Goal: Information Seeking & Learning: Learn about a topic

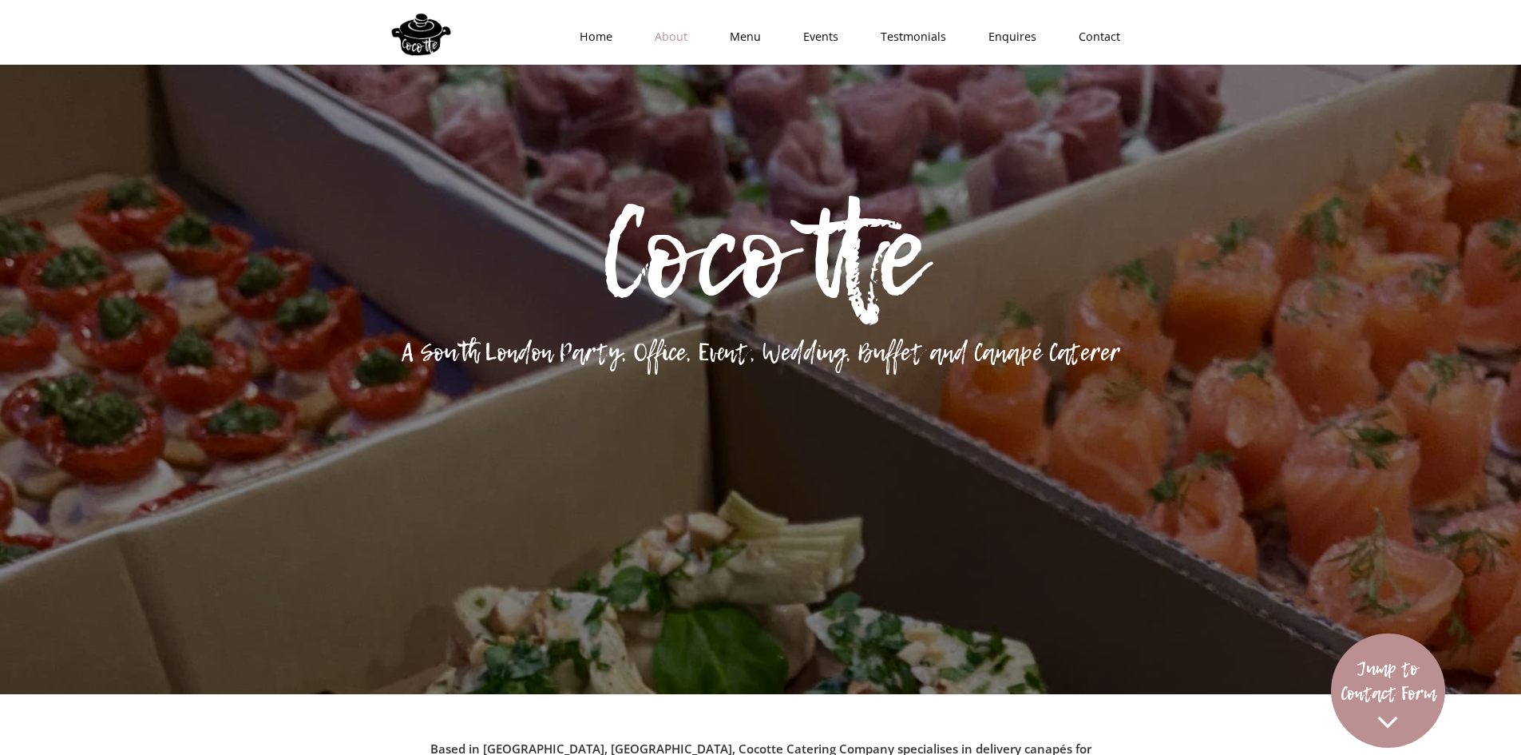
click at [673, 33] on link "About" at bounding box center [666, 37] width 75 height 48
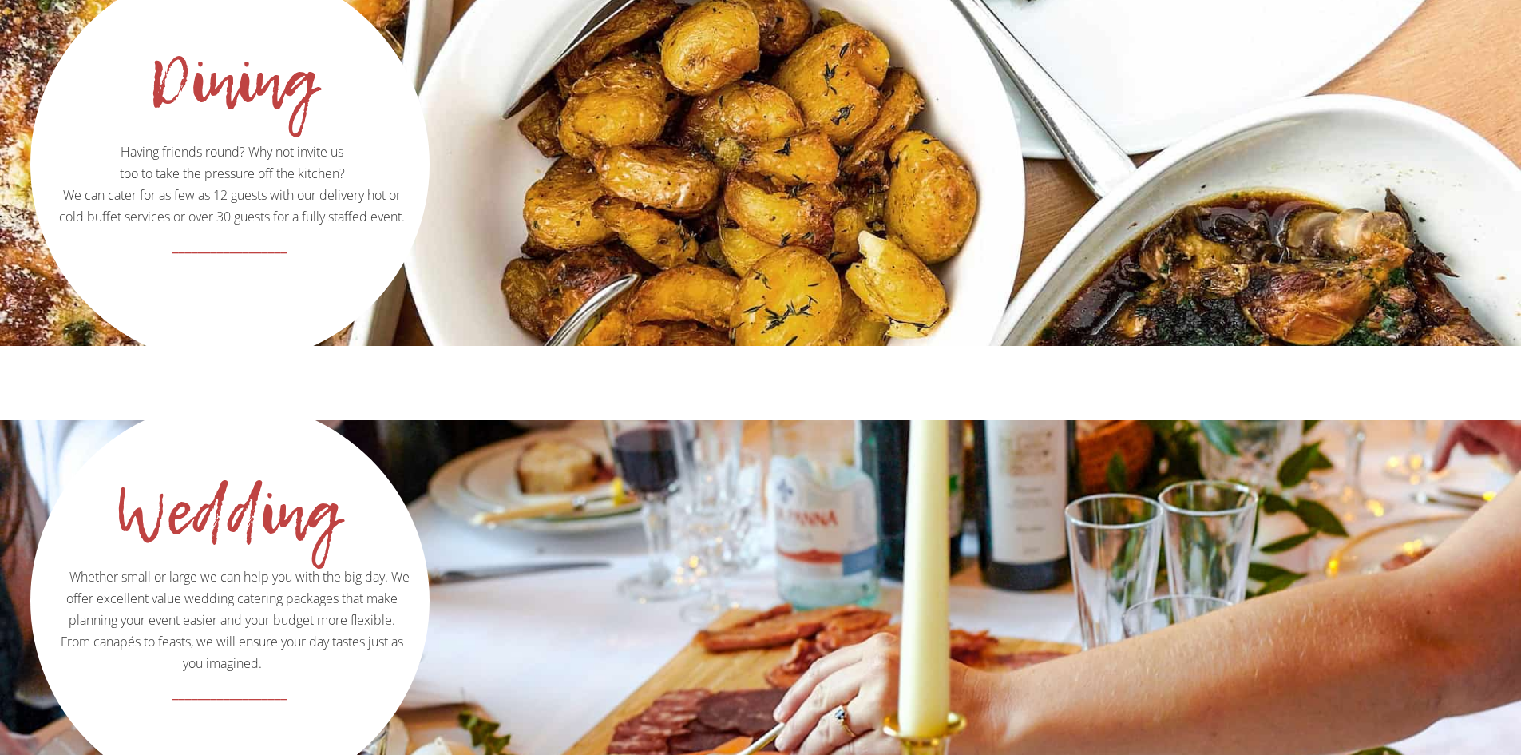
scroll to position [2393, 0]
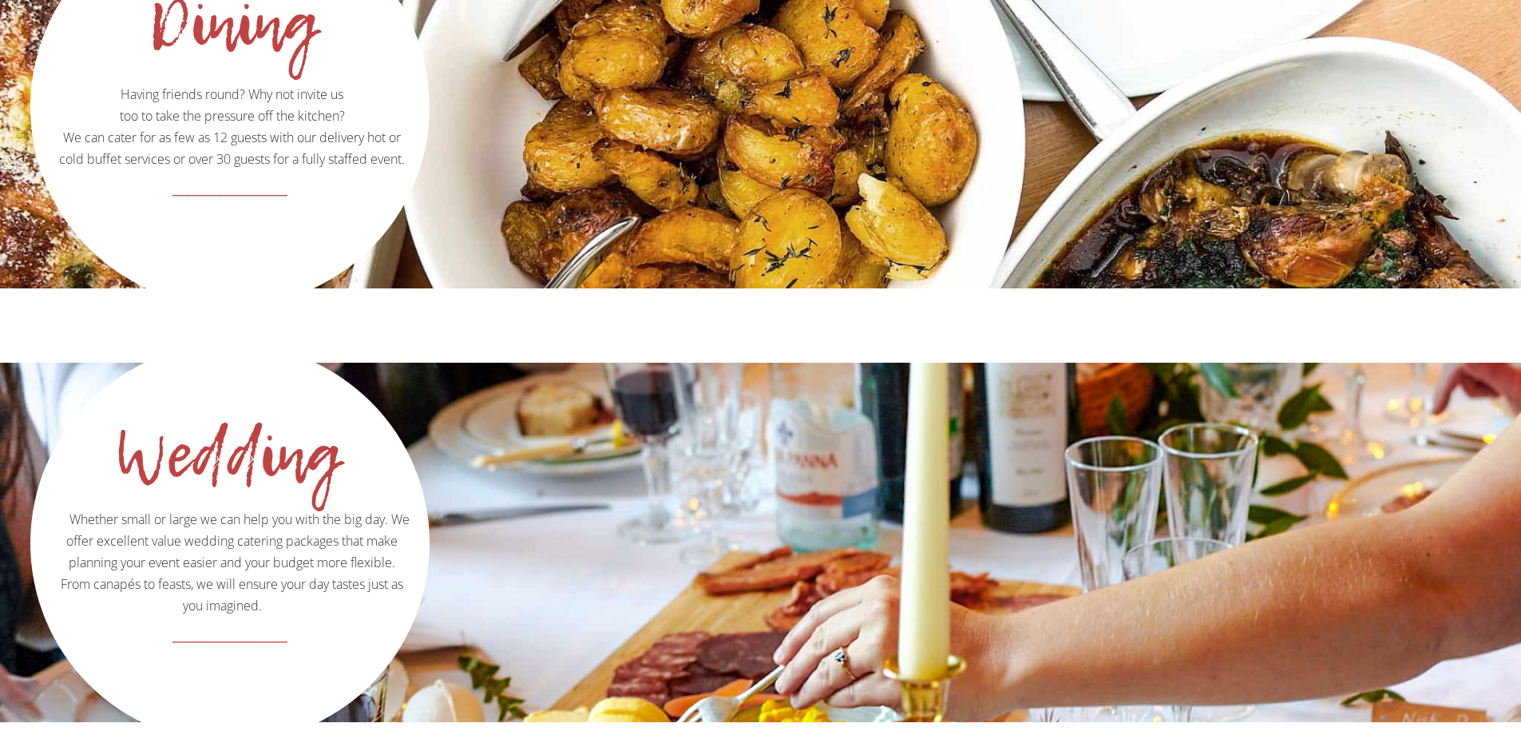
click at [1212, 272] on div "Canapes Our canapés are second to none! Hand crafted, meticulously designed and…" at bounding box center [760, 392] width 1521 height 1724
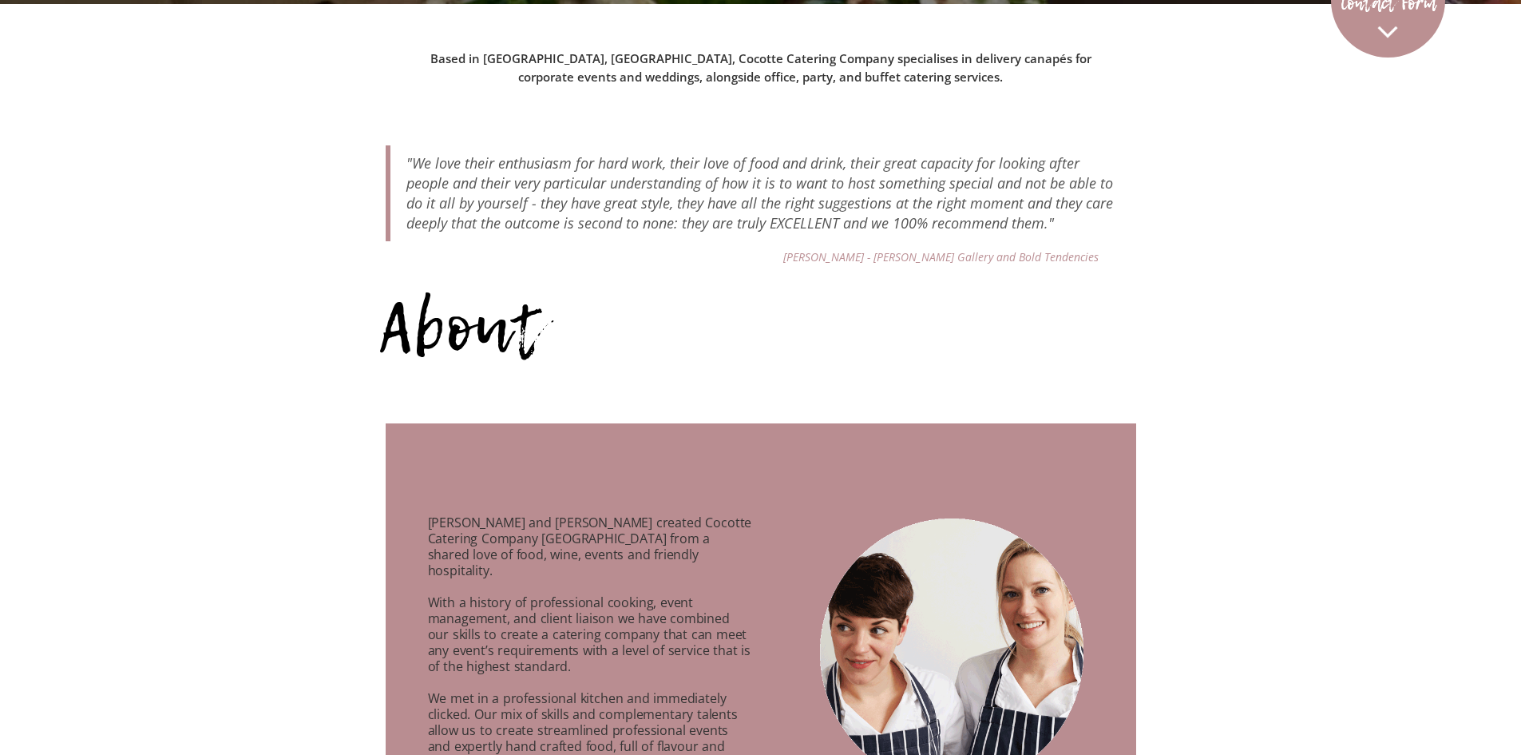
scroll to position [760, 0]
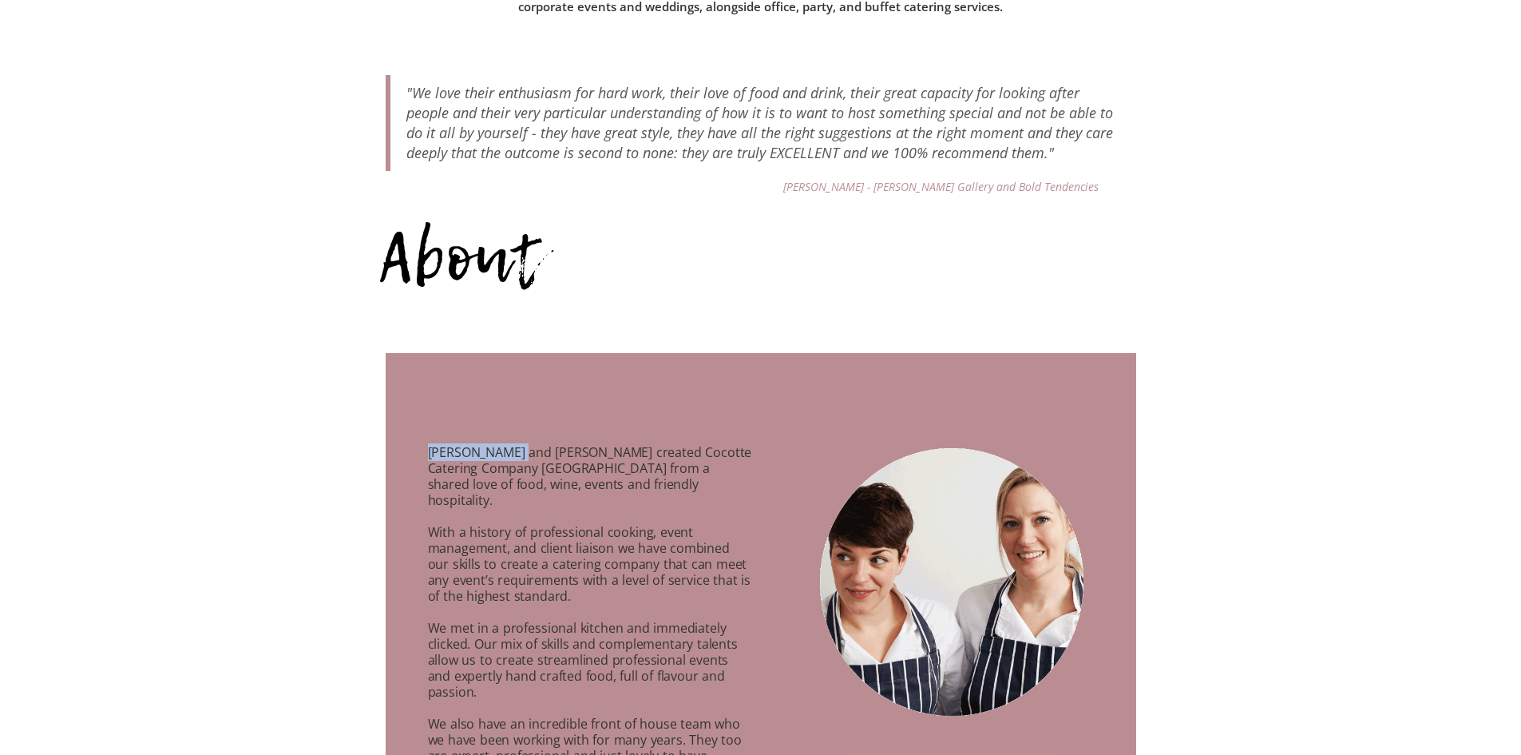
drag, startPoint x: 427, startPoint y: 454, endPoint x: 512, endPoint y: 454, distance: 84.7
click at [512, 454] on p "[PERSON_NAME] and [PERSON_NAME] created Cocotte Catering Company [GEOGRAPHIC_DA…" at bounding box center [570, 689] width 369 height 526
copy p "[PERSON_NAME]"
drag, startPoint x: 820, startPoint y: 188, endPoint x: 1016, endPoint y: 188, distance: 195.7
click at [1016, 188] on div "About" at bounding box center [755, 257] width 751 height 177
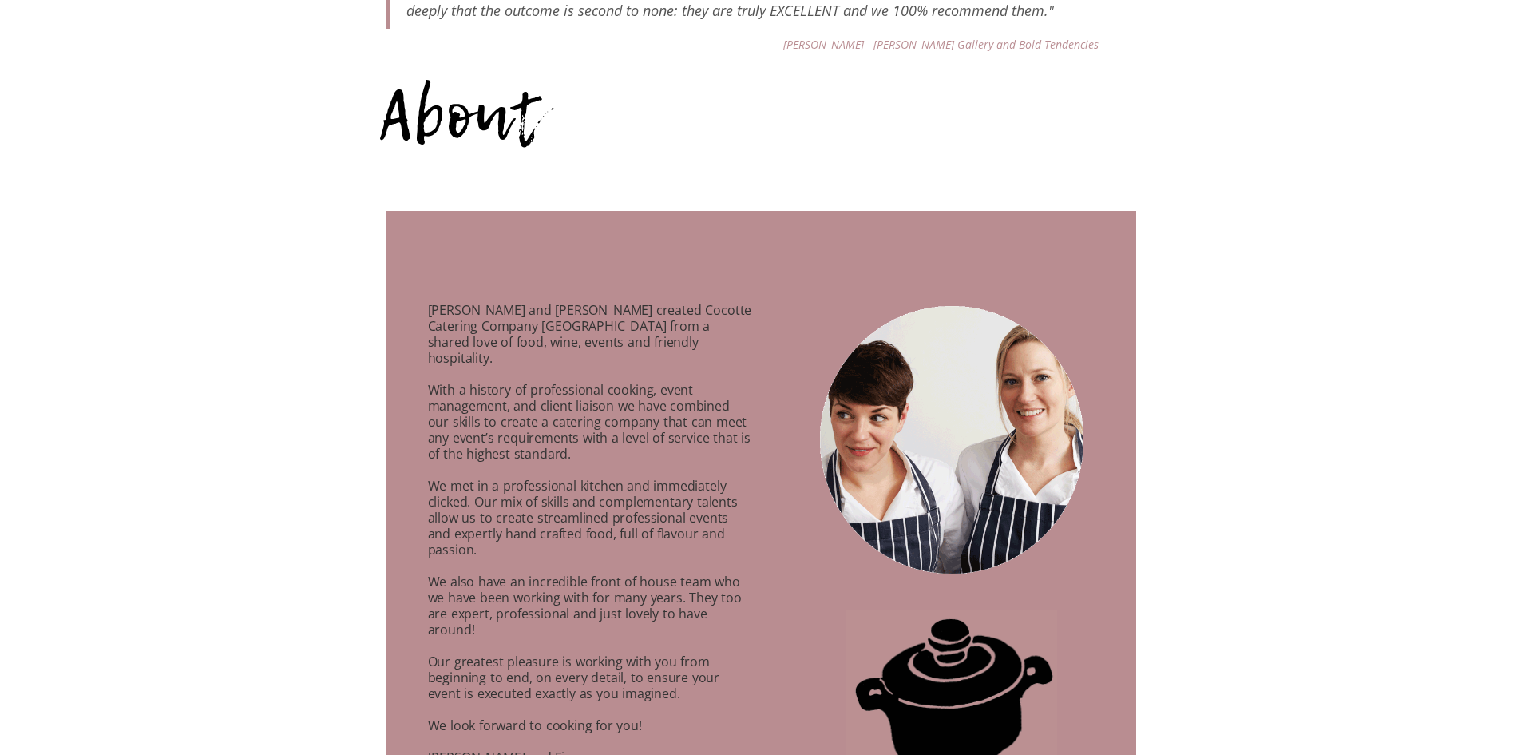
scroll to position [1240, 0]
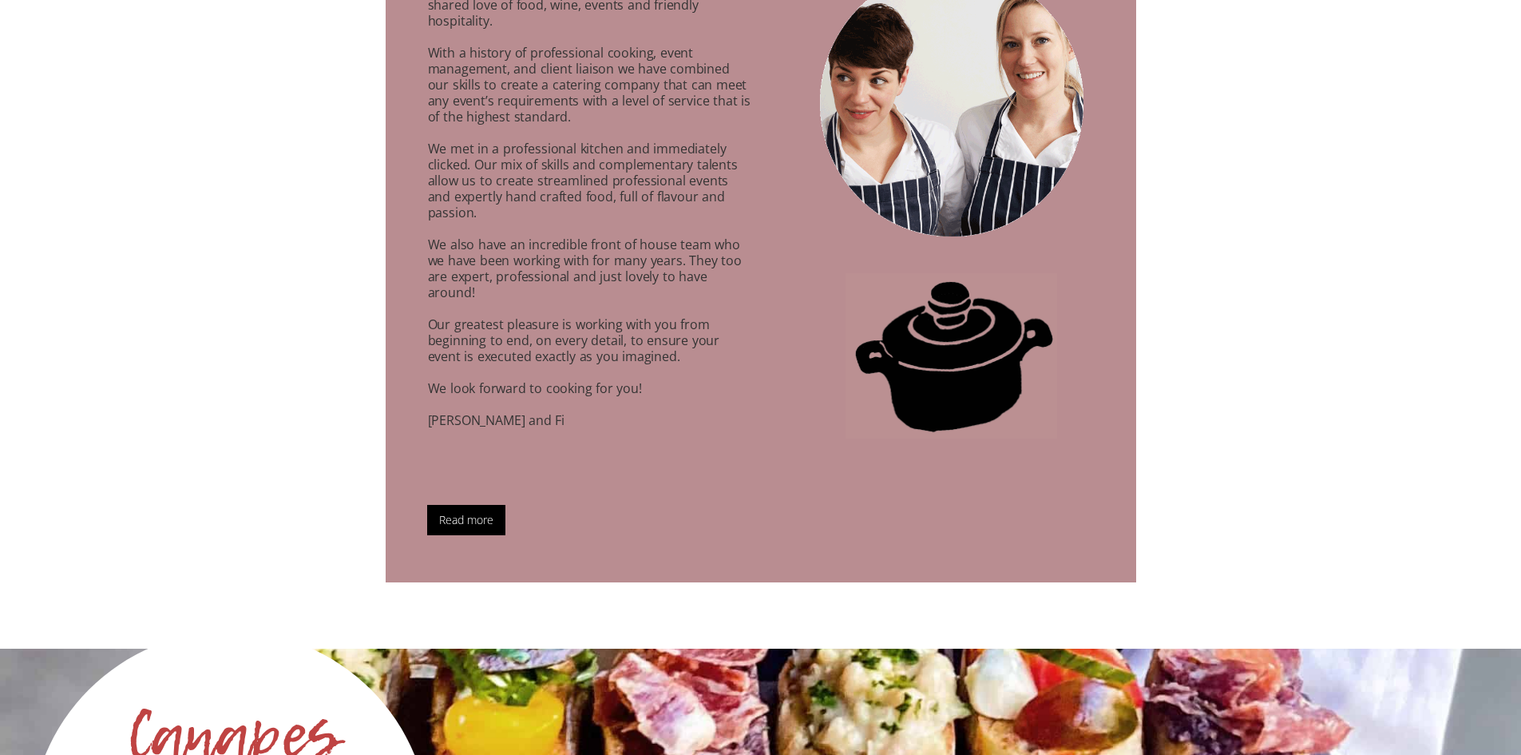
click at [626, 144] on p "[PERSON_NAME] and [PERSON_NAME] created Cocotte Catering Company [GEOGRAPHIC_DA…" at bounding box center [570, 209] width 369 height 526
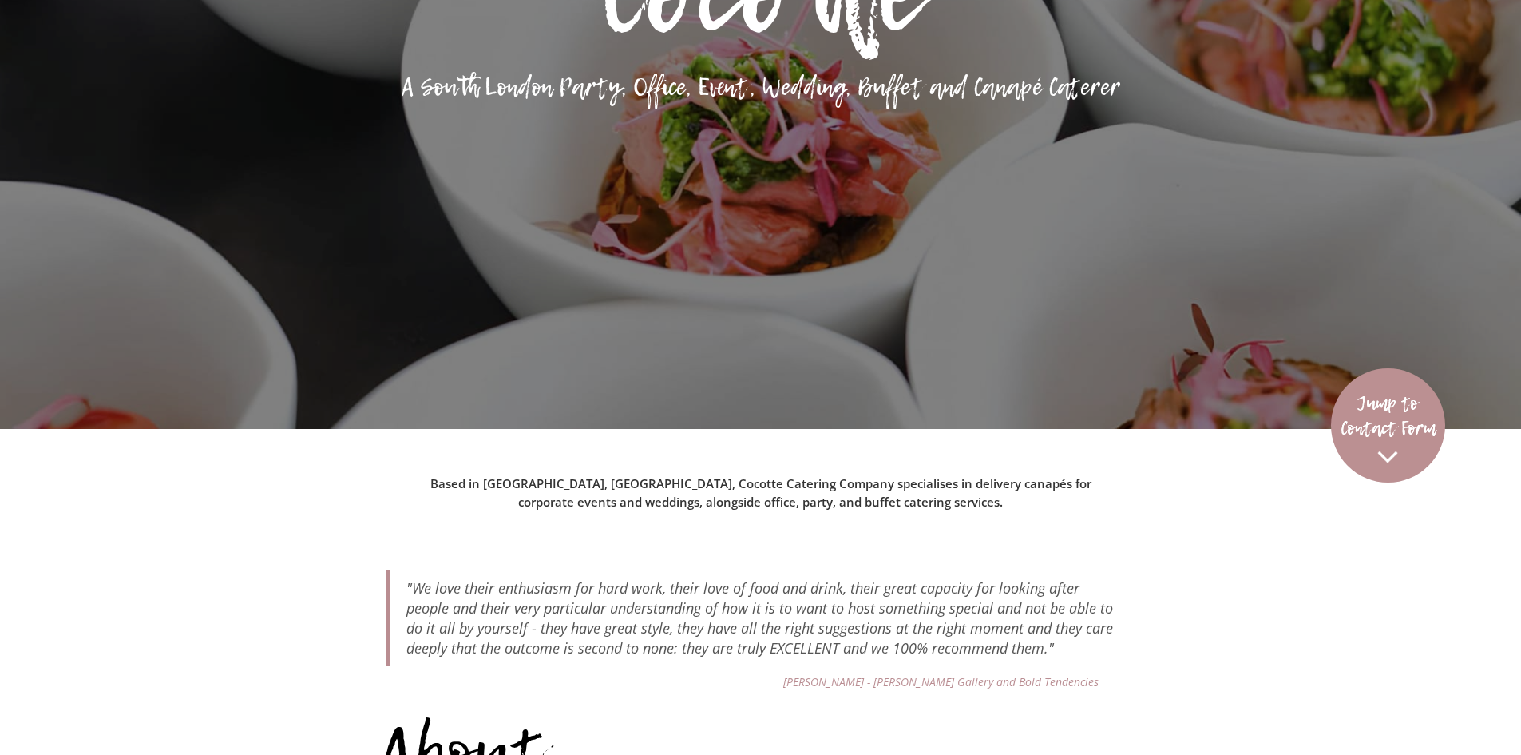
scroll to position [0, 0]
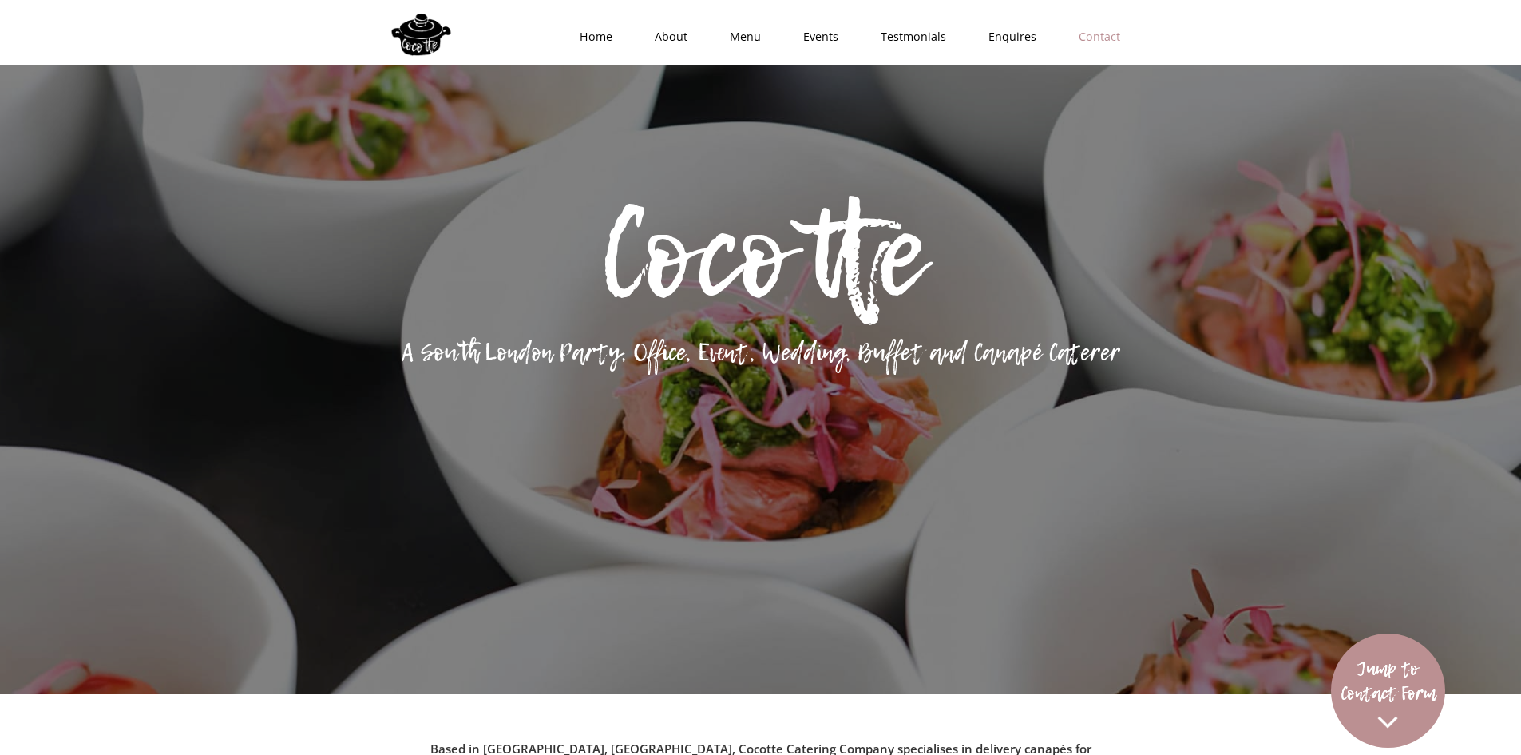
click at [1094, 41] on link "Contact" at bounding box center [1095, 37] width 84 height 48
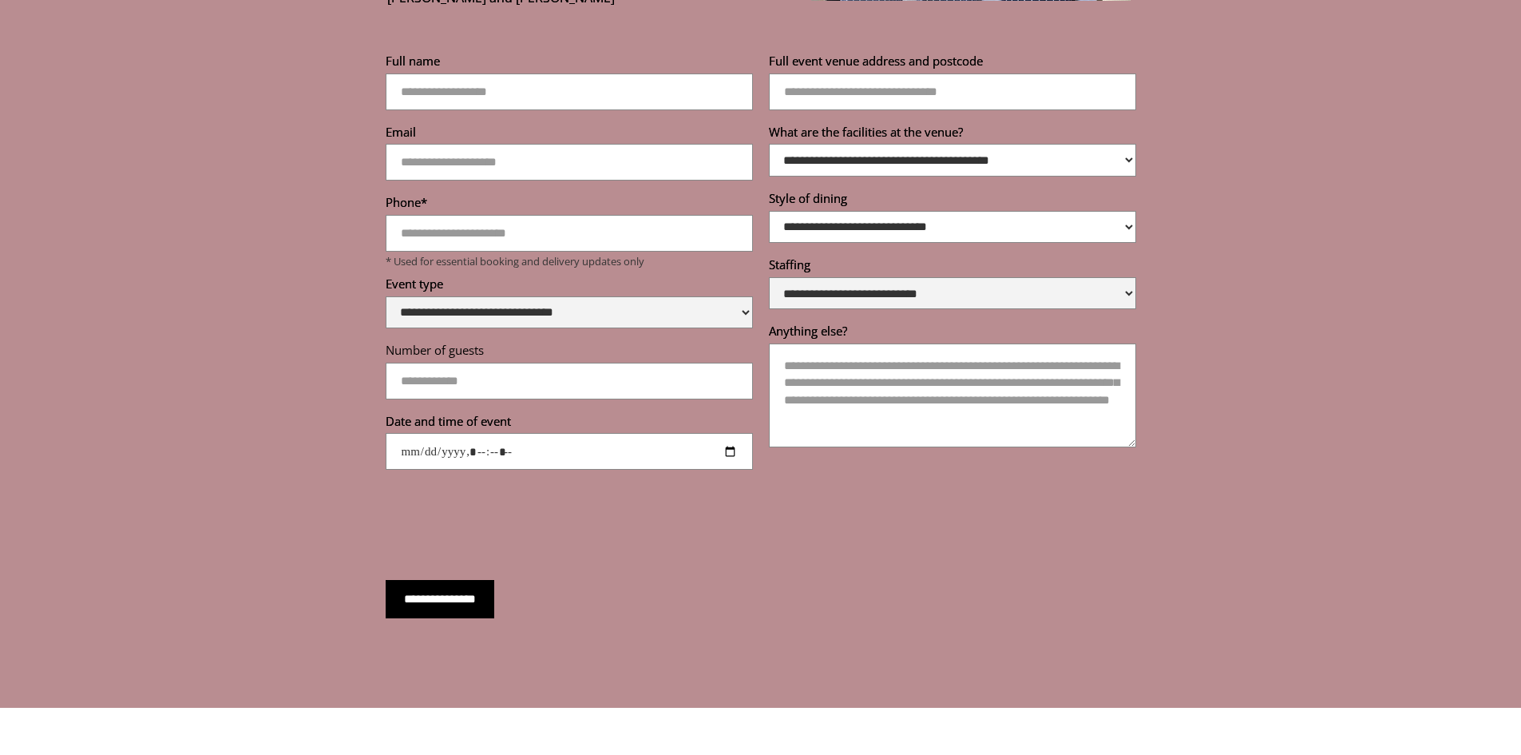
scroll to position [5712, 0]
